Goal: Register for event/course

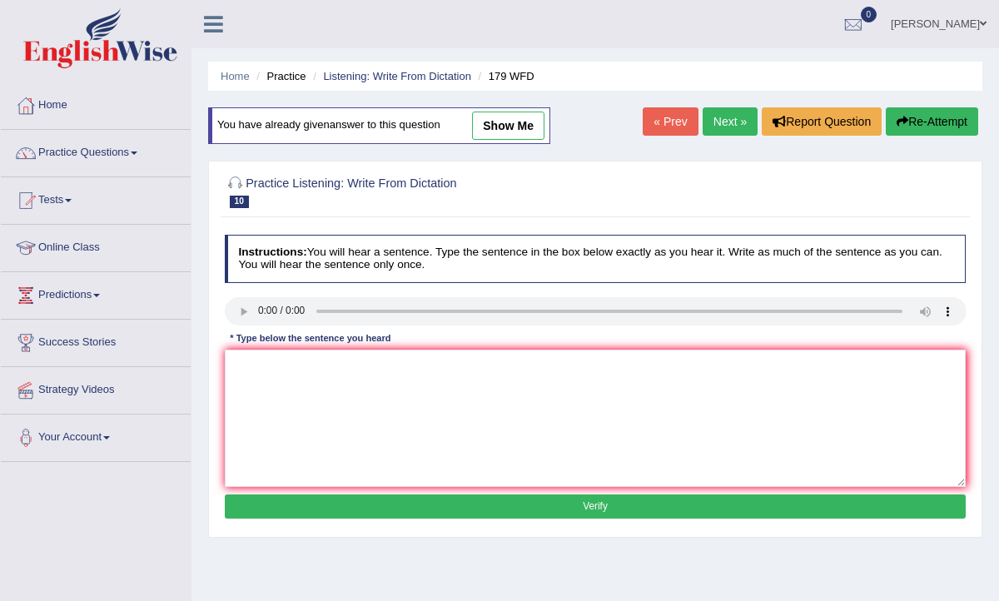
click at [64, 204] on link "Tests" at bounding box center [96, 198] width 190 height 42
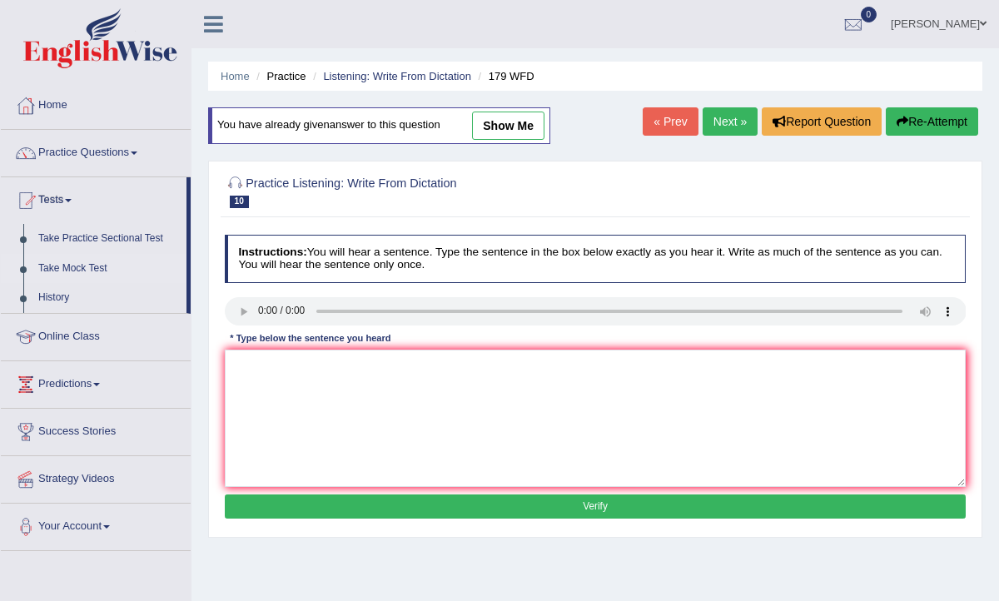
click at [83, 264] on link "Take Mock Test" at bounding box center [109, 269] width 156 height 30
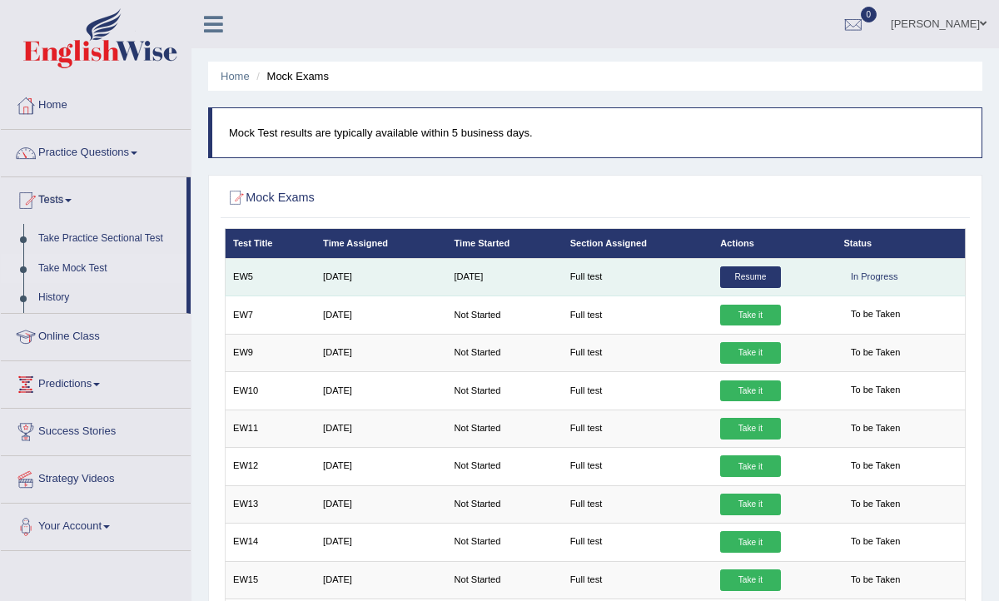
click at [744, 274] on link "Resume" at bounding box center [750, 277] width 60 height 22
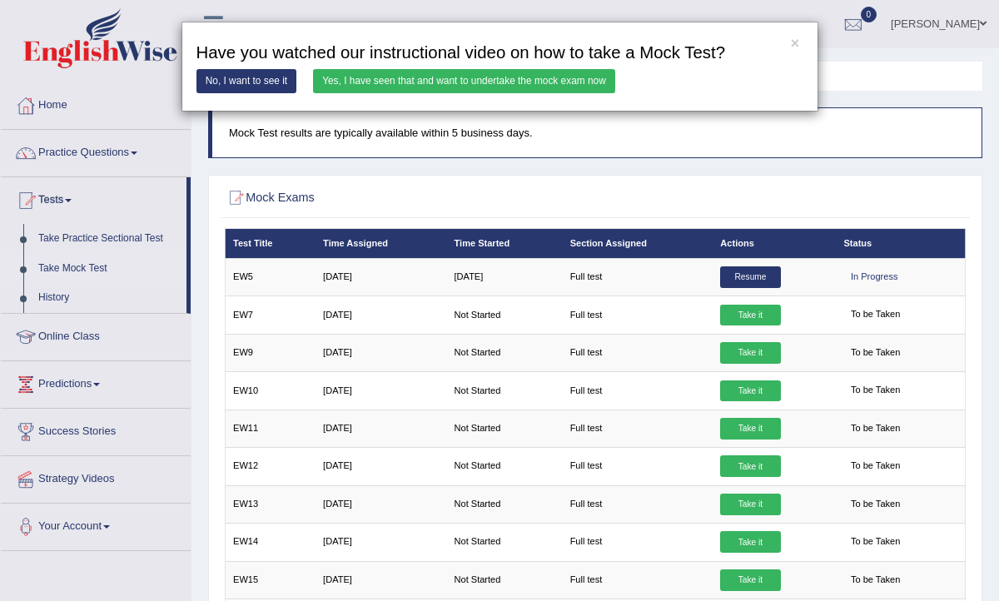
click at [470, 92] on link "Yes, I have seen that and want to undertake the mock exam now" at bounding box center [464, 81] width 302 height 24
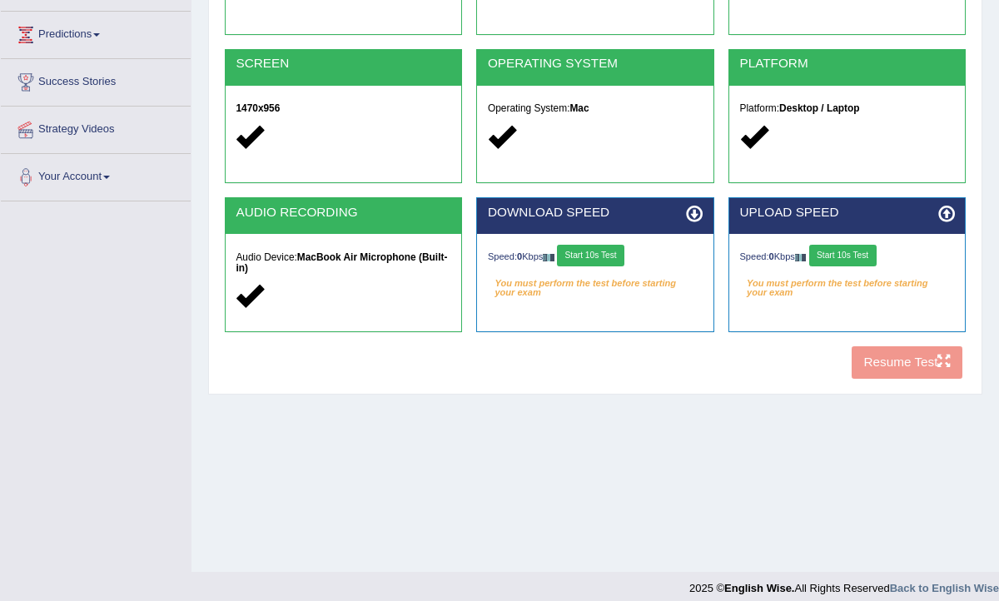
scroll to position [273, 0]
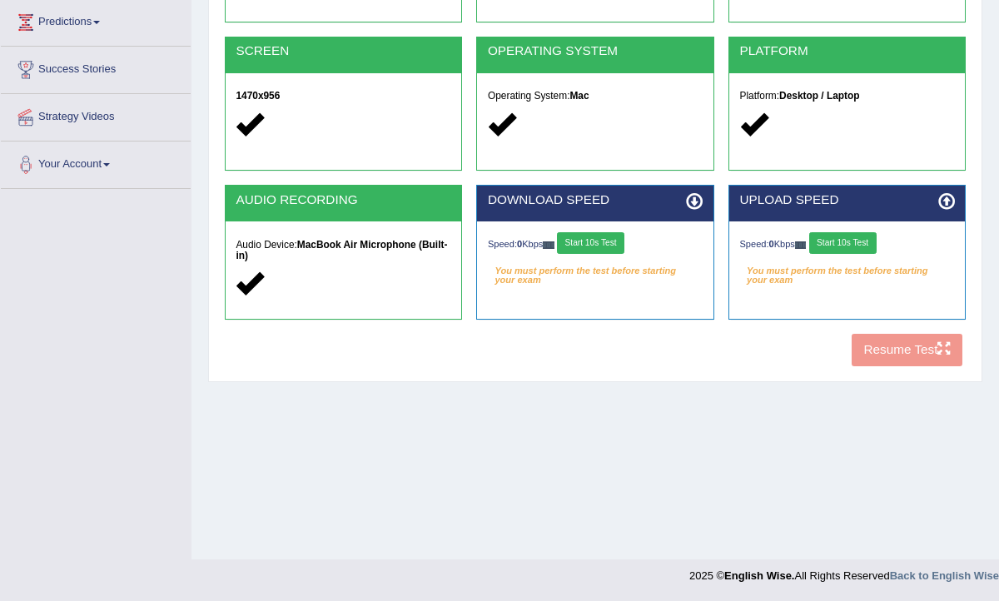
click at [606, 248] on button "Start 10s Test" at bounding box center [590, 243] width 67 height 22
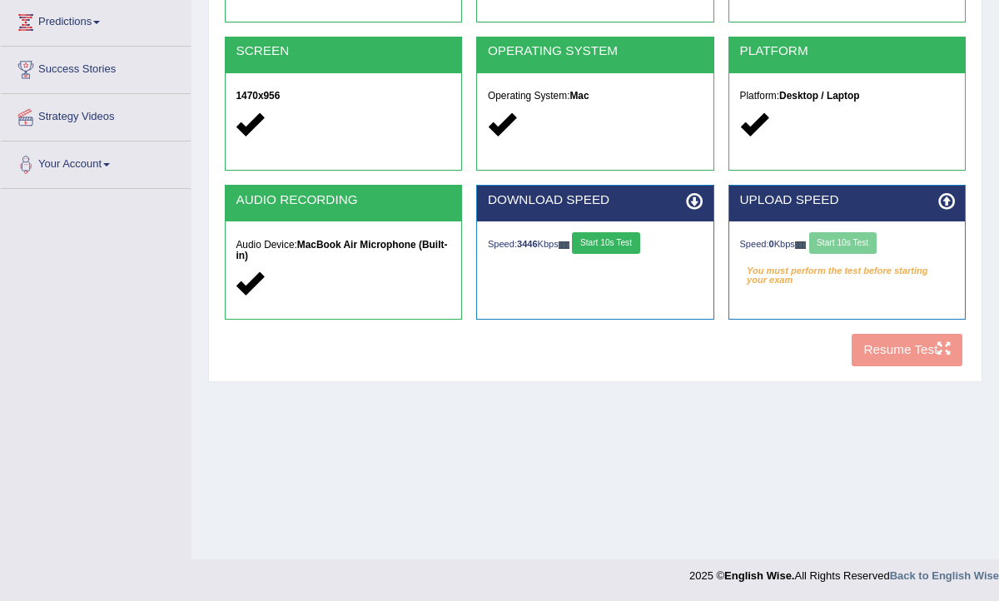
click at [873, 241] on div "Speed: 0 Kbps Start 10s Test" at bounding box center [847, 244] width 215 height 25
click at [873, 241] on button "Start 10s Test" at bounding box center [842, 243] width 67 height 22
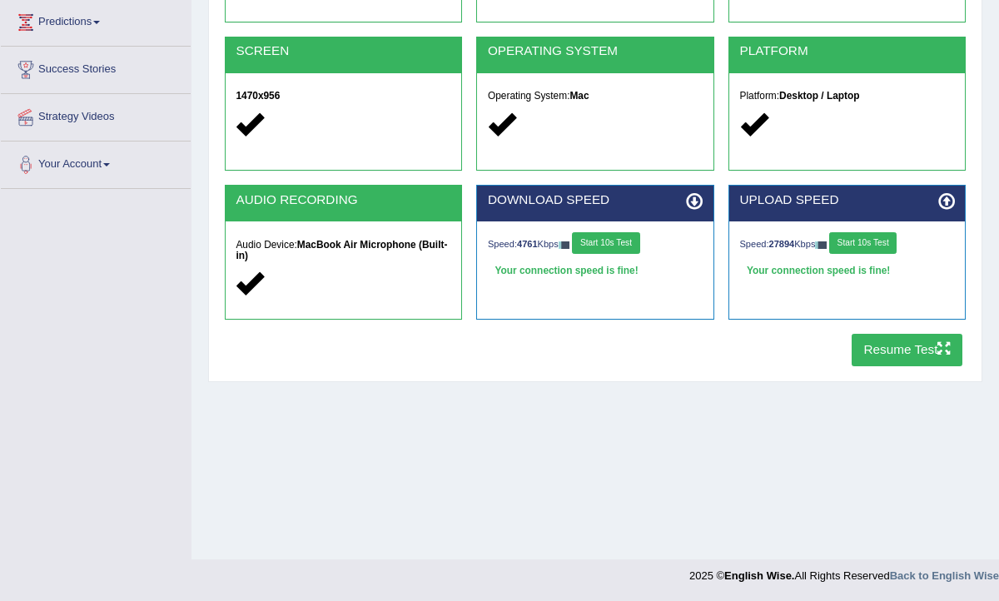
click at [897, 356] on button "Resume Test" at bounding box center [907, 350] width 111 height 32
